Goal: Find specific page/section: Find specific page/section

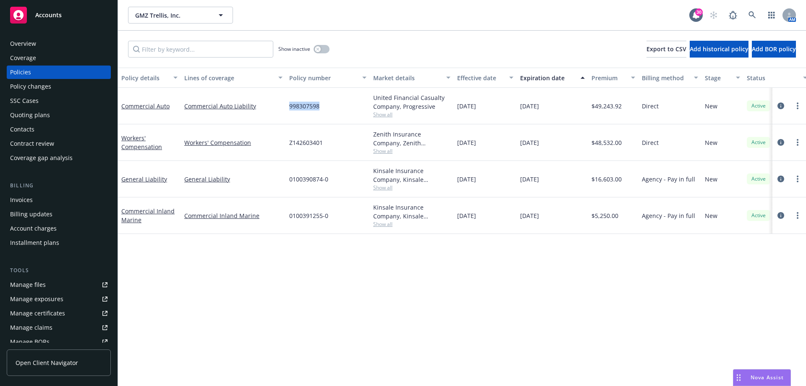
drag, startPoint x: 323, startPoint y: 108, endPoint x: 286, endPoint y: 106, distance: 37.8
click at [286, 106] on div "Commercial Auto Commercial Auto Liability 998307598 United Financial Casualty C…" at bounding box center [523, 106] width 811 height 37
copy div "998307598"
